Goal: Navigation & Orientation: Find specific page/section

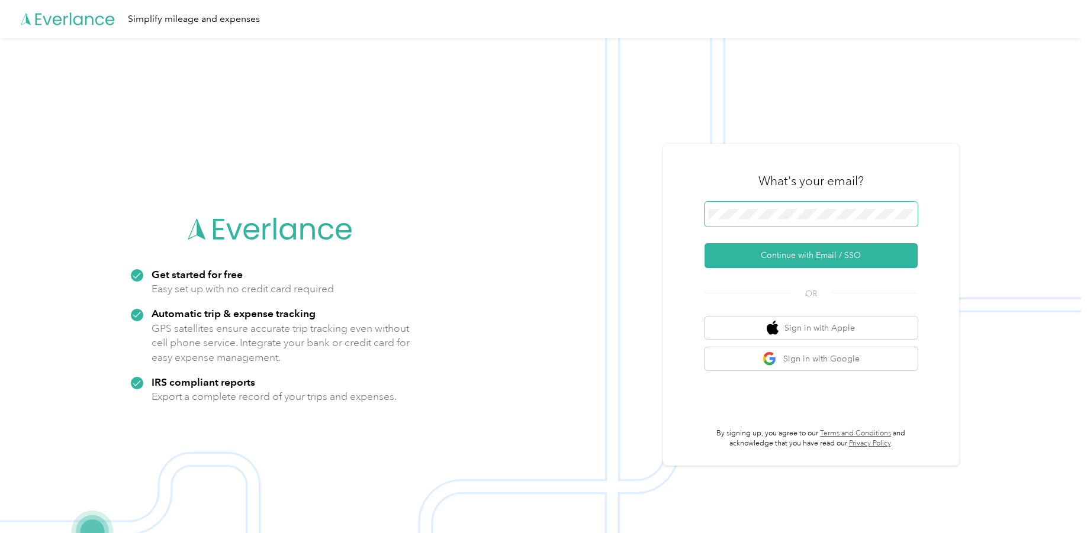
click at [796, 208] on span at bounding box center [810, 214] width 213 height 25
click at [822, 260] on button "Continue with Email / SSO" at bounding box center [810, 255] width 213 height 25
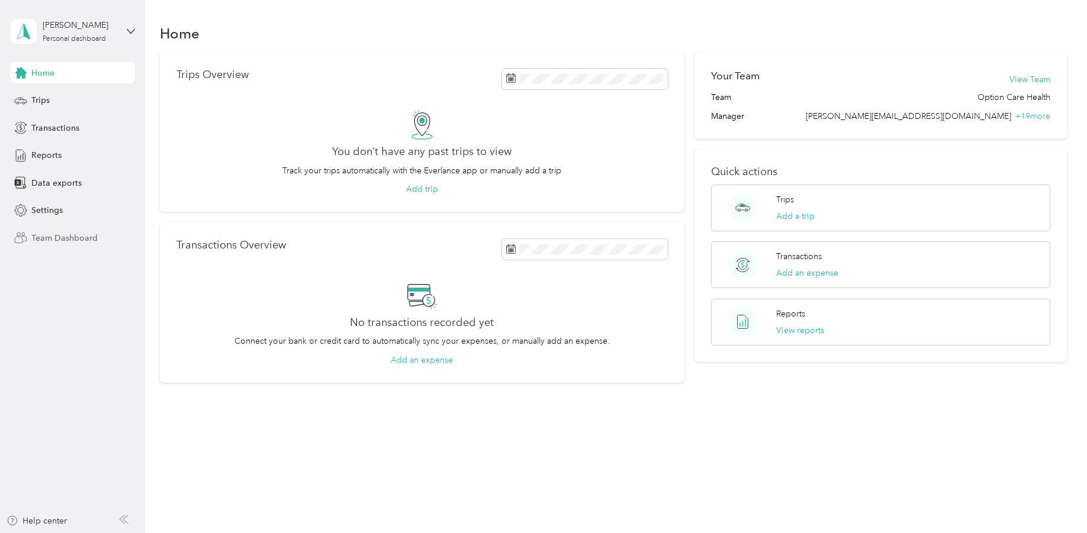
click at [92, 239] on span "Team Dashboard" at bounding box center [64, 238] width 66 height 12
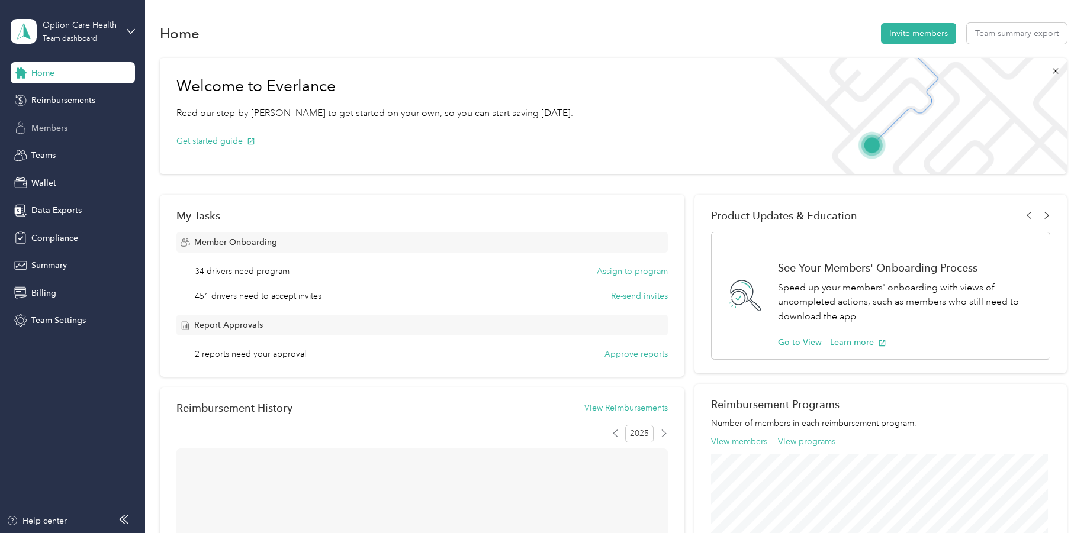
click at [56, 124] on span "Members" at bounding box center [49, 128] width 36 height 12
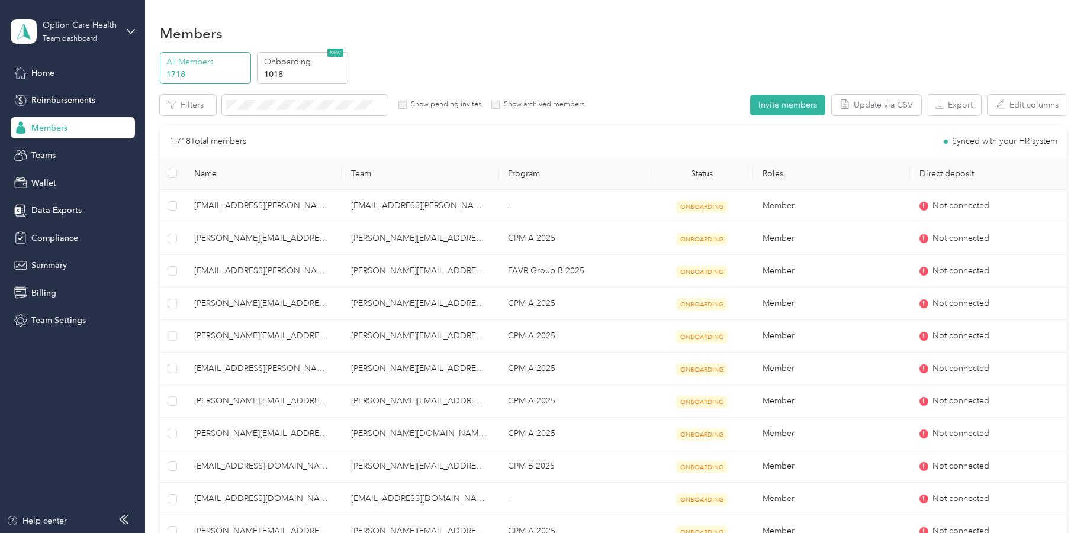
click at [50, 130] on span "Members" at bounding box center [49, 128] width 36 height 12
click at [101, 36] on div "Option Care Health Team dashboard" at bounding box center [80, 31] width 74 height 24
click at [95, 123] on div "Personal dashboard" at bounding box center [58, 124] width 75 height 12
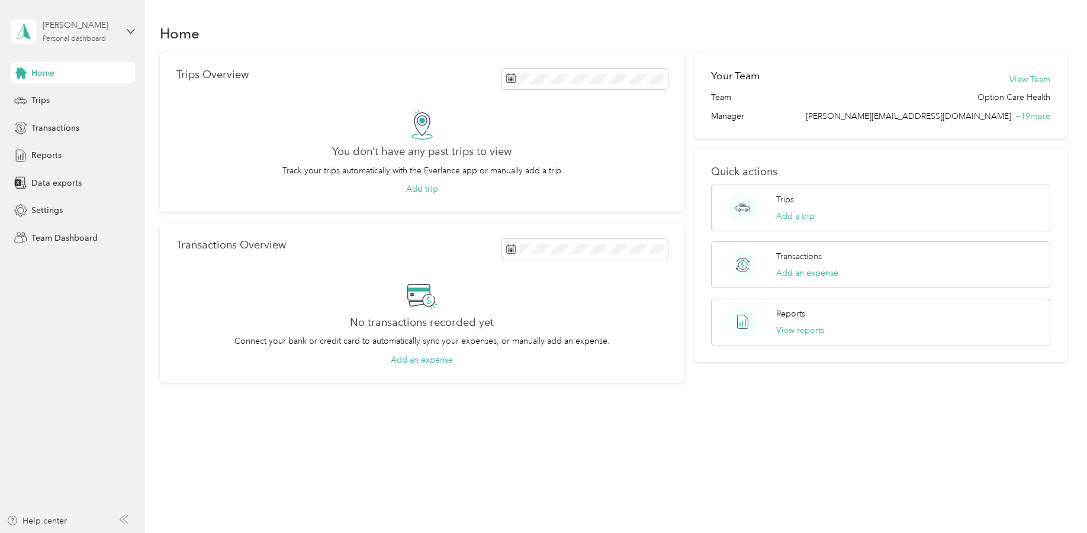
click at [85, 29] on div "[PERSON_NAME]" at bounding box center [80, 25] width 74 height 12
click at [91, 101] on div "Team dashboard" at bounding box center [202, 97] width 366 height 21
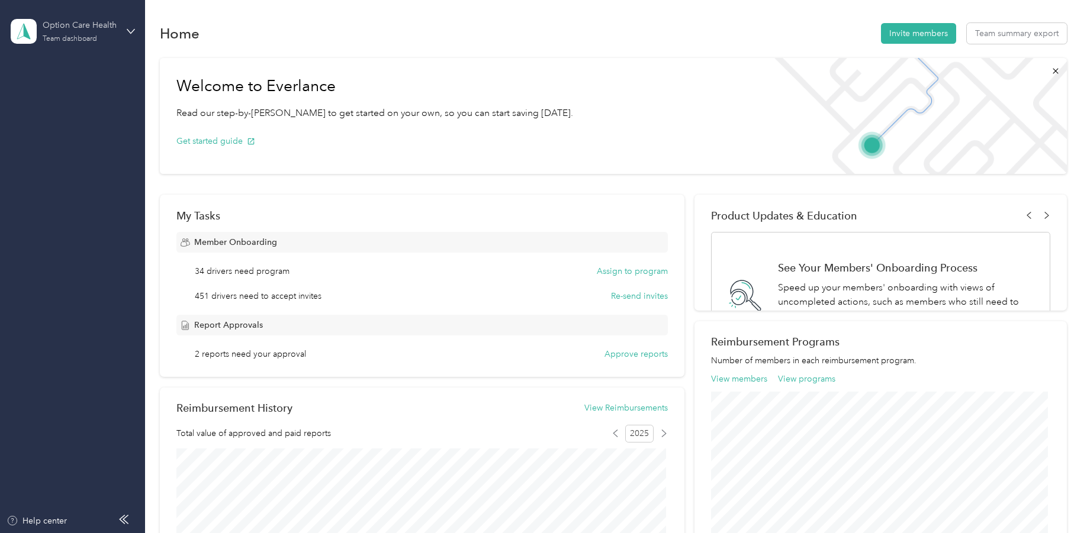
click at [110, 33] on div "Option Care Health Team dashboard" at bounding box center [80, 31] width 74 height 24
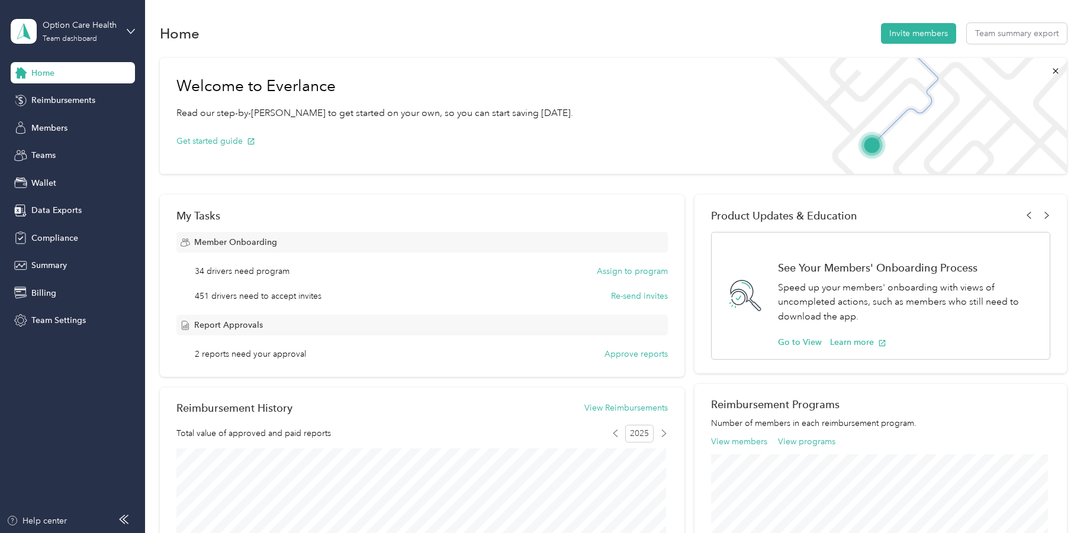
click at [85, 278] on div "Home Reimbursements Members Teams Wallet Data Exports Compliance Summary Billin…" at bounding box center [73, 196] width 124 height 269
click at [64, 314] on div "Team Settings" at bounding box center [73, 320] width 124 height 21
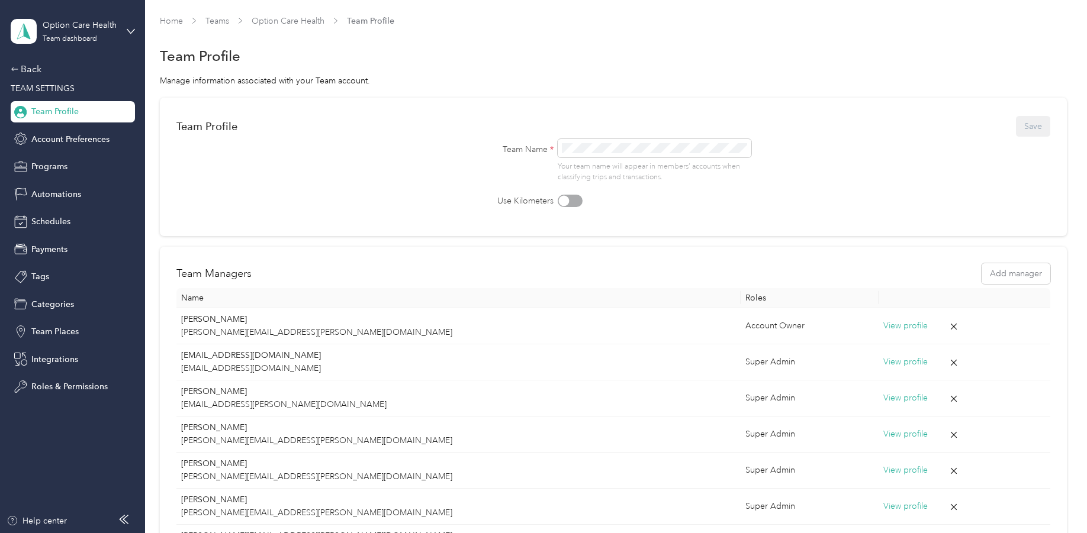
click at [439, 50] on div "Team Profile" at bounding box center [613, 56] width 907 height 25
click at [272, 11] on div "Home Teams Option Care Health Team Profile Team Profile Manage information asso…" at bounding box center [613, 537] width 936 height 1075
click at [226, 23] on link "Teams" at bounding box center [217, 21] width 24 height 10
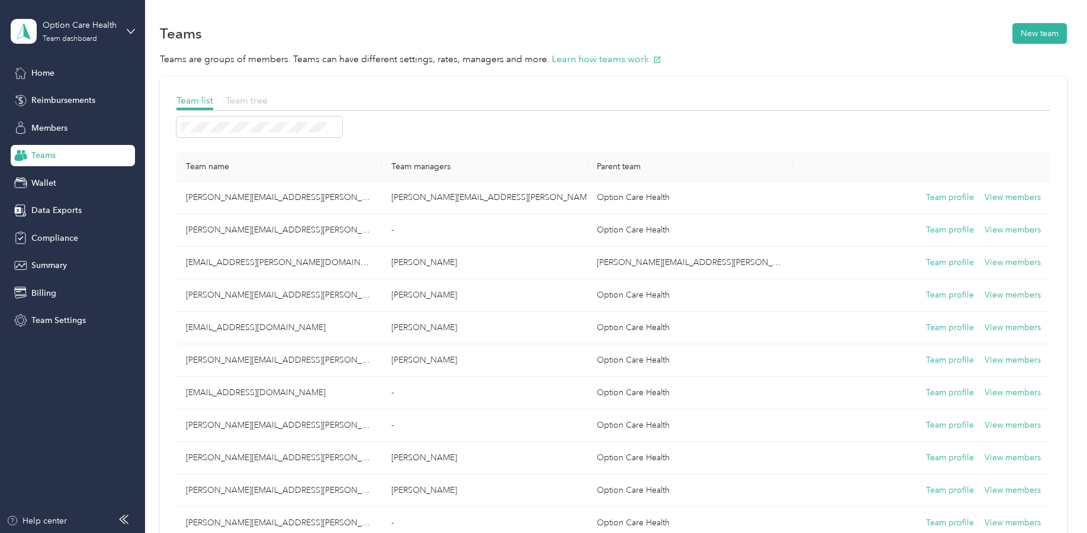
click at [242, 102] on span "Team tree" at bounding box center [247, 100] width 42 height 11
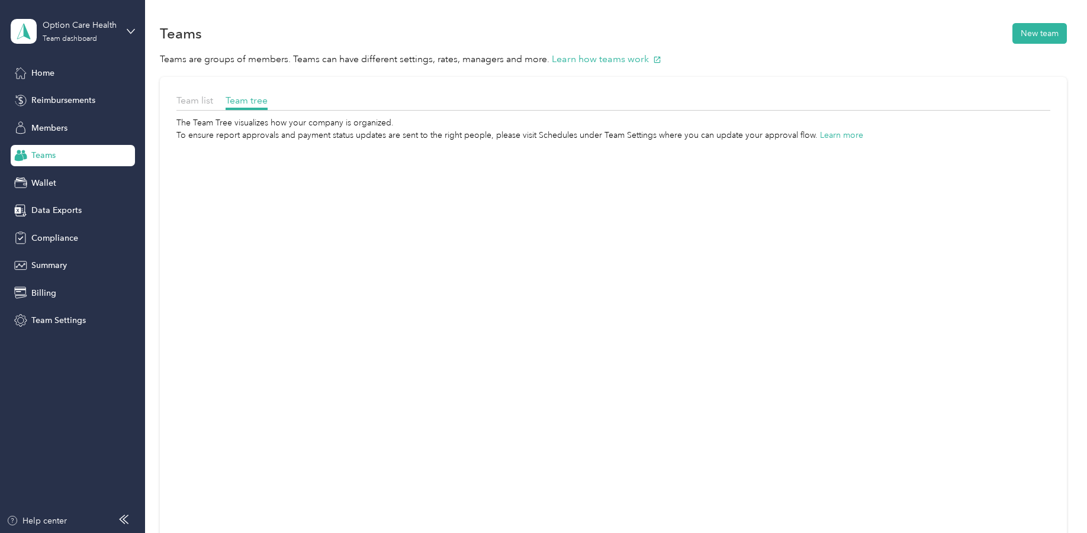
click at [198, 106] on div "Team list" at bounding box center [194, 101] width 37 height 15
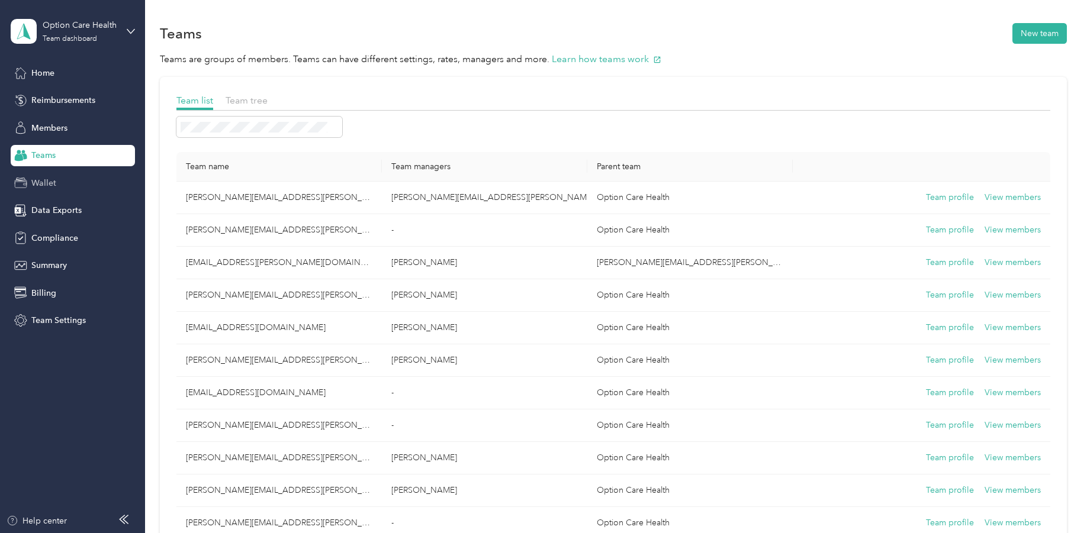
click at [71, 185] on div "Wallet" at bounding box center [73, 182] width 124 height 21
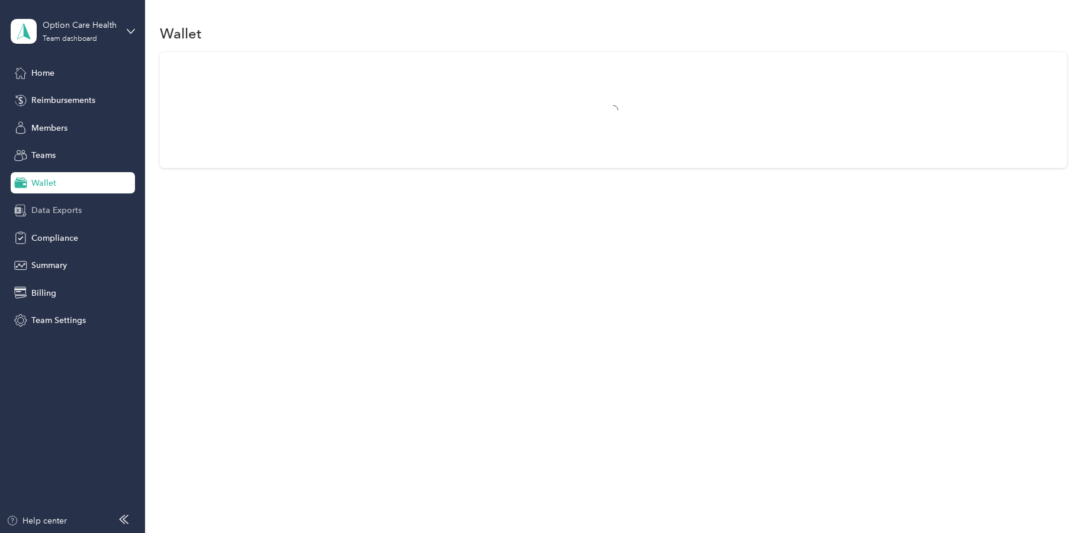
click at [82, 209] on div "Data Exports" at bounding box center [73, 210] width 124 height 21
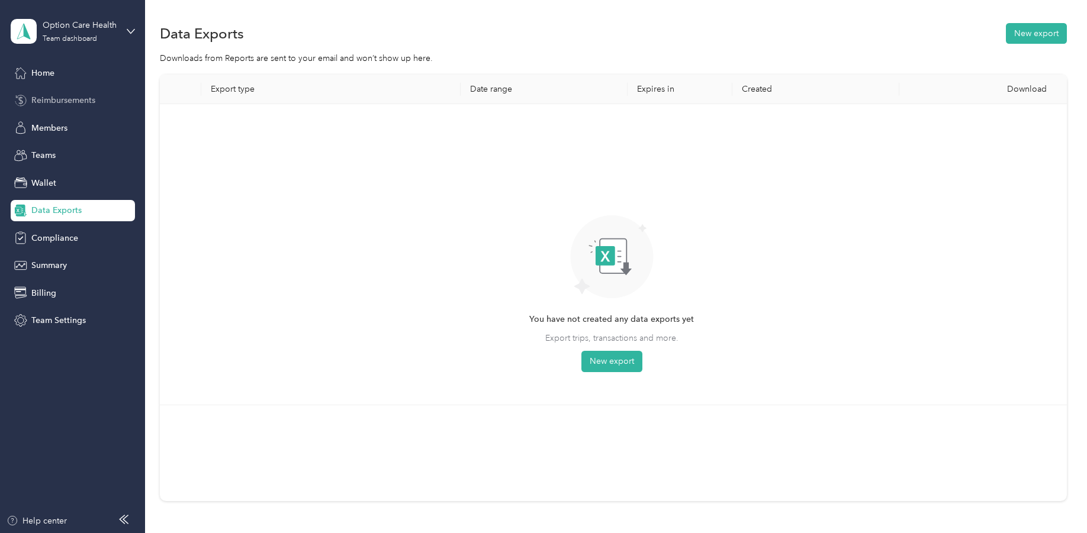
click at [80, 94] on div "Reimbursements" at bounding box center [73, 100] width 124 height 21
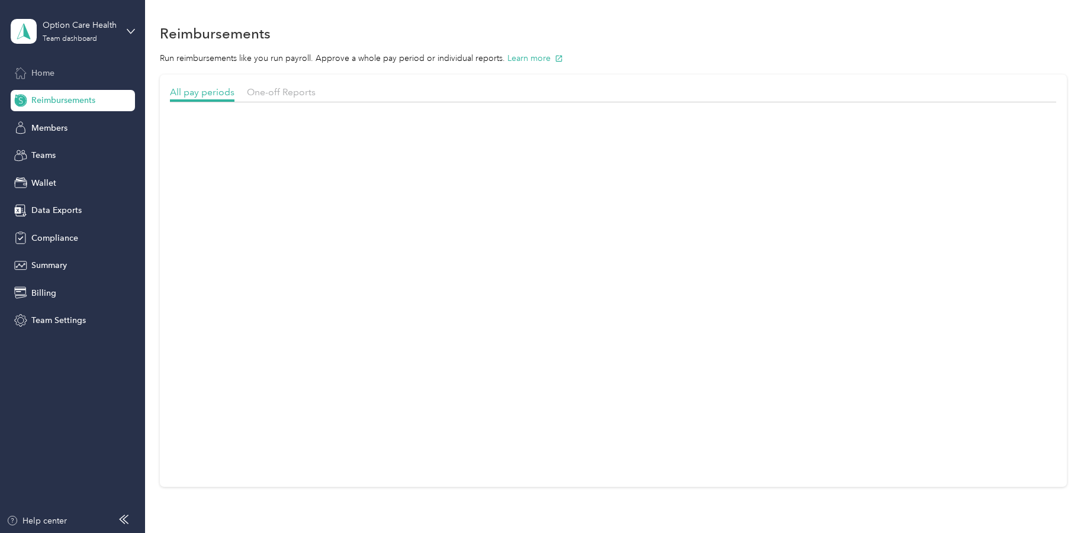
click at [79, 81] on div "Home" at bounding box center [73, 72] width 124 height 21
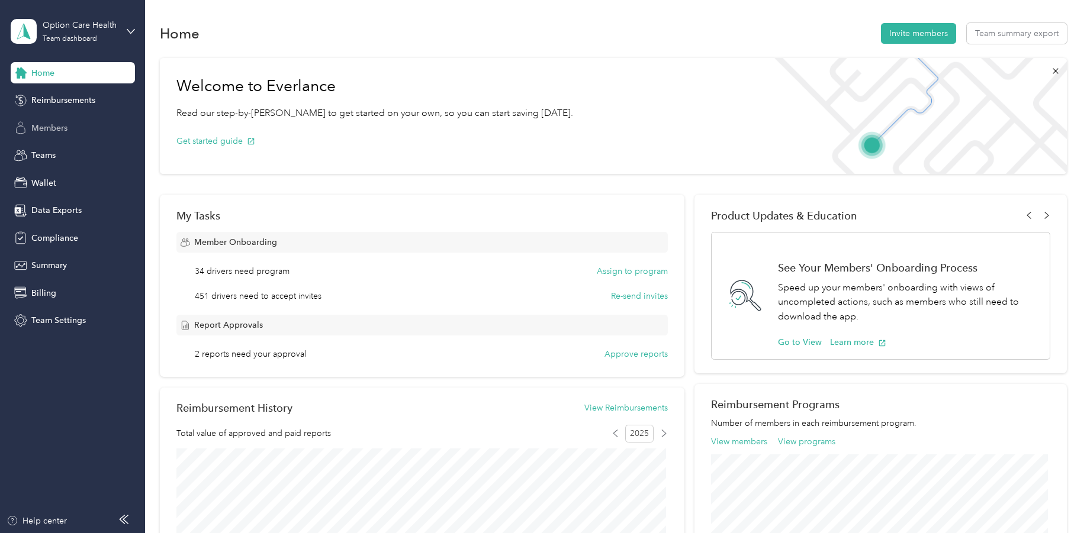
click at [87, 122] on div "Members" at bounding box center [73, 127] width 124 height 21
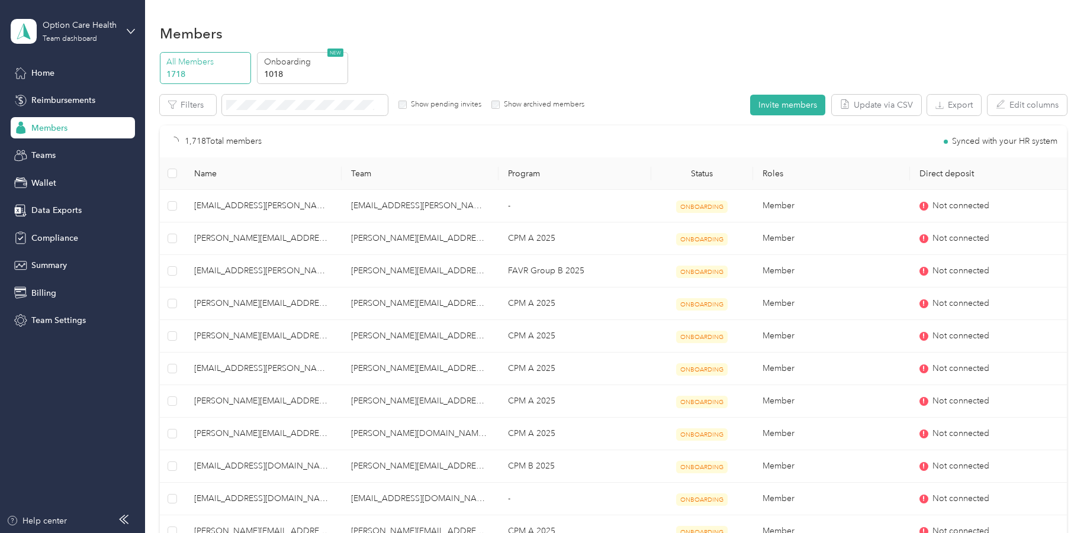
click at [653, 43] on div "Members" at bounding box center [613, 33] width 907 height 25
click at [131, 33] on icon at bounding box center [130, 31] width 7 height 4
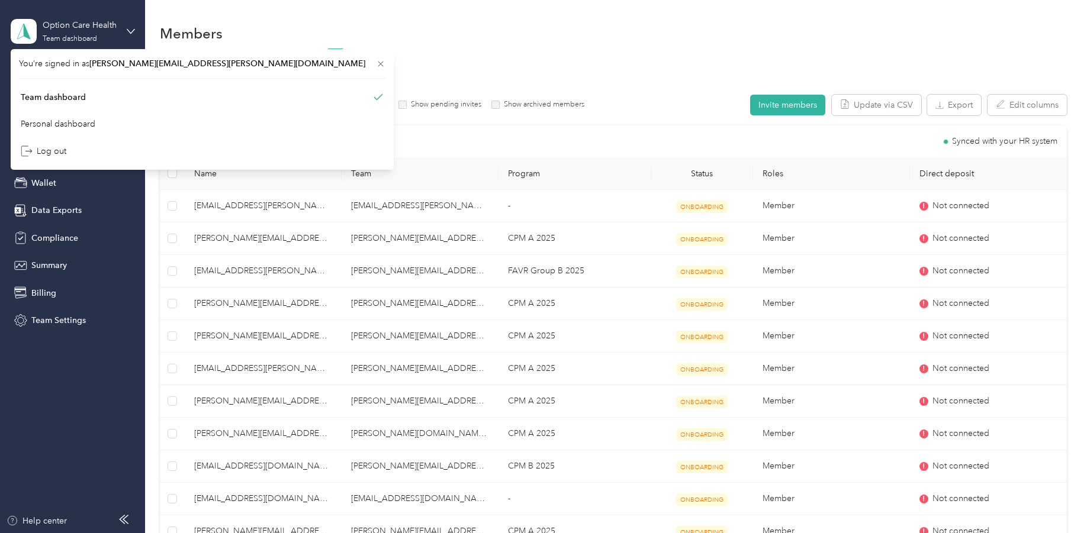
click at [99, 406] on aside "Option Care Health Team dashboard Home Reimbursements Members Teams Wallet Data…" at bounding box center [72, 266] width 145 height 533
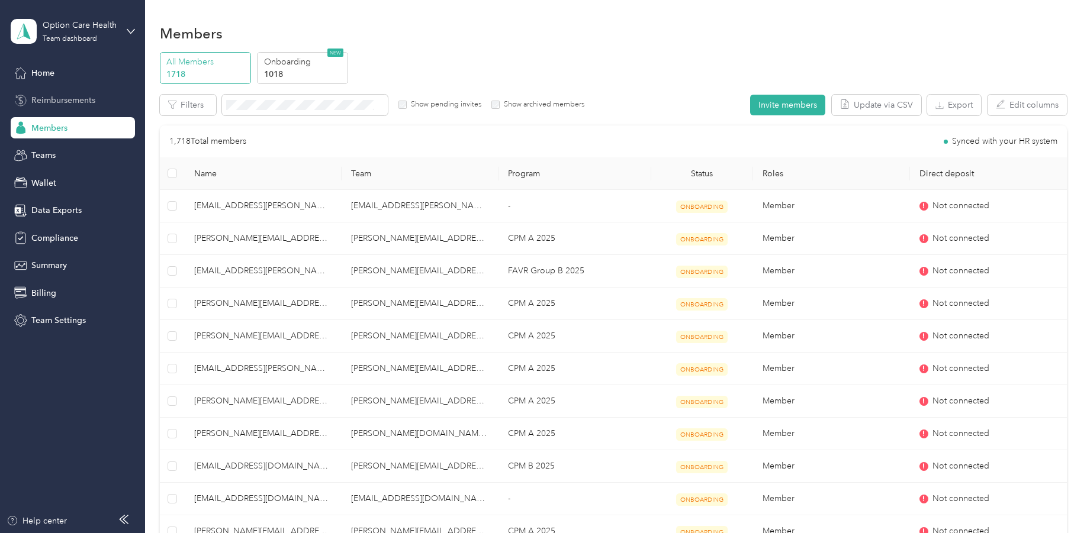
click at [58, 98] on span "Reimbursements" at bounding box center [63, 100] width 64 height 12
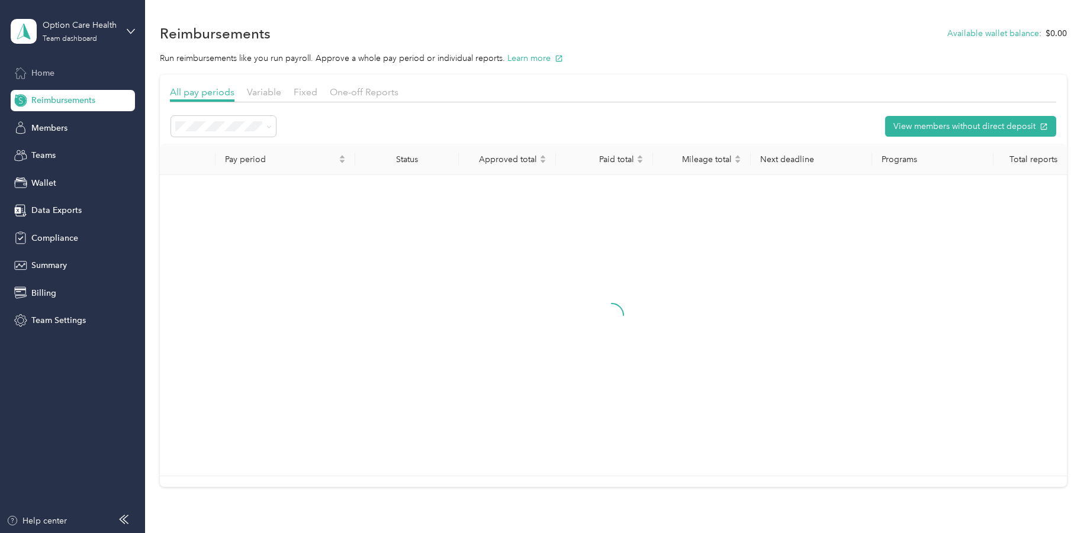
click at [56, 75] on div "Home" at bounding box center [73, 72] width 124 height 21
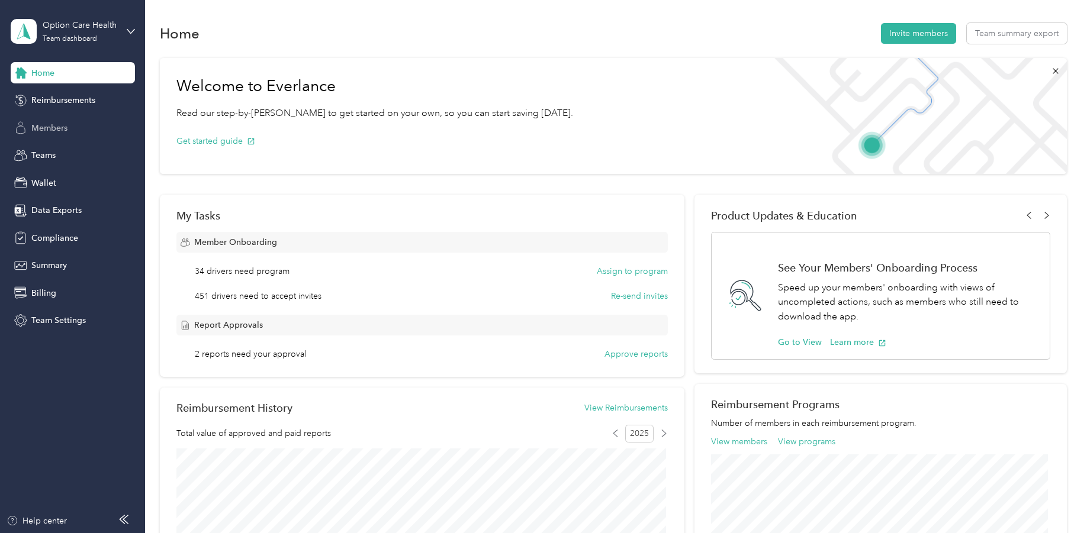
click at [65, 131] on span "Members" at bounding box center [49, 128] width 36 height 12
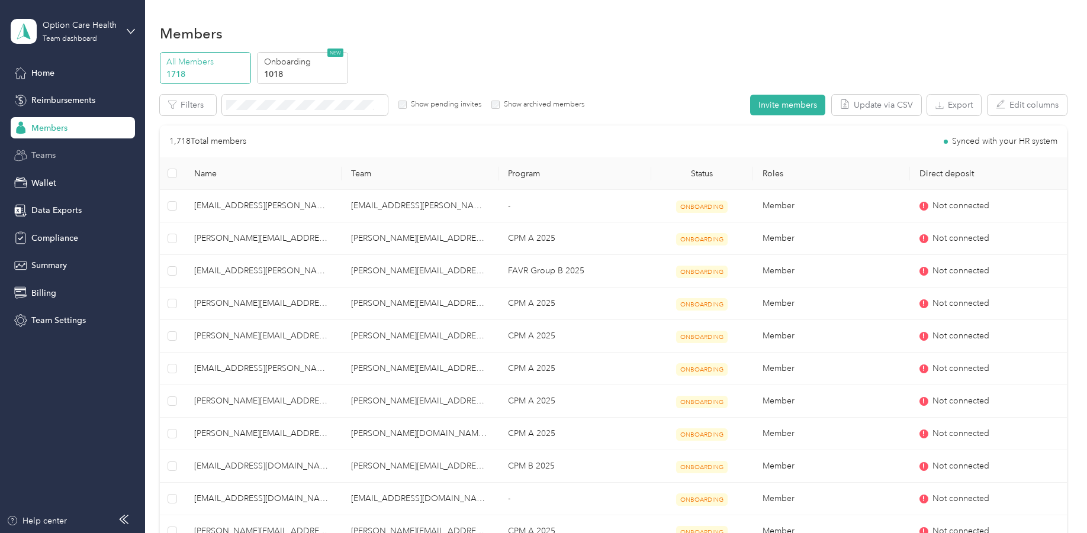
click at [68, 147] on div "Teams" at bounding box center [73, 155] width 124 height 21
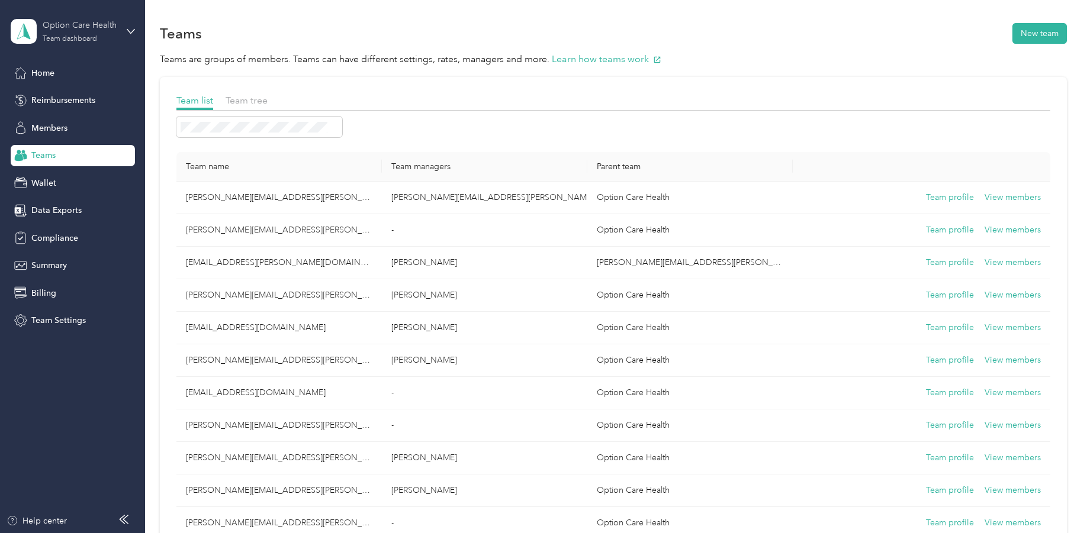
click at [87, 36] on div "Team dashboard" at bounding box center [70, 39] width 54 height 7
click at [107, 156] on div "Log out" at bounding box center [202, 151] width 366 height 21
